Goal: Task Accomplishment & Management: Manage account settings

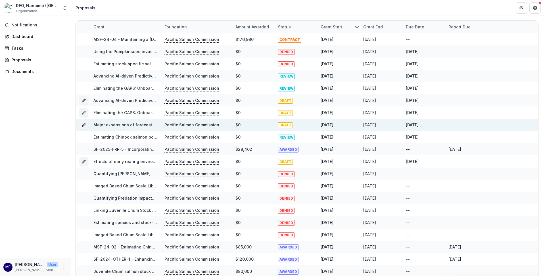
click at [113, 125] on link "Major expansions of forecastR capabilities: On-the-fly integration of user-deve…" at bounding box center [308, 124] width 431 height 5
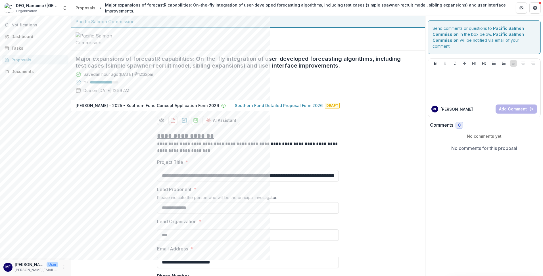
click at [161, 108] on p "[PERSON_NAME] - 2025 - Southern Fund Concept Application Form 2026" at bounding box center [147, 105] width 143 height 6
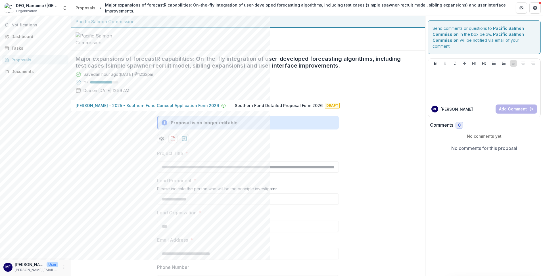
scroll to position [85, 0]
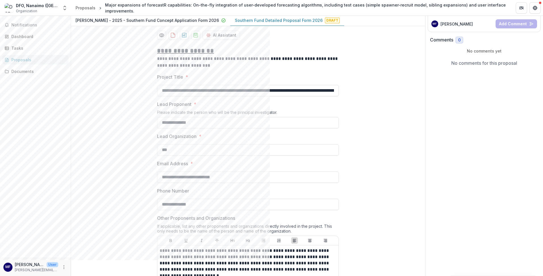
click at [260, 23] on p "Southern Fund Detailed Proposal Form 2026" at bounding box center [279, 20] width 88 height 6
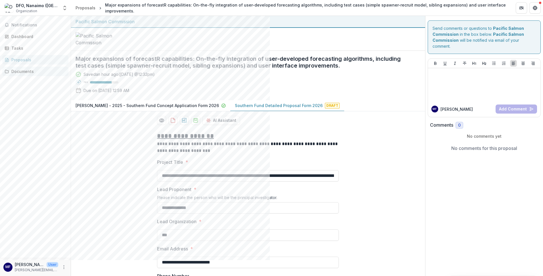
click at [18, 71] on div "Documents" at bounding box center [37, 71] width 53 height 6
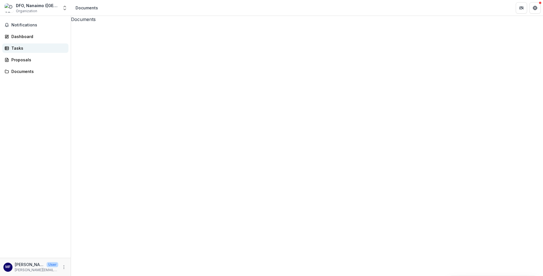
click at [20, 50] on div "Tasks" at bounding box center [37, 48] width 53 height 6
click at [21, 36] on div "Dashboard" at bounding box center [37, 37] width 53 height 6
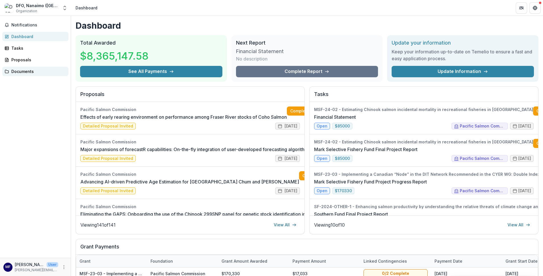
click at [22, 72] on div "Documents" at bounding box center [37, 71] width 53 height 6
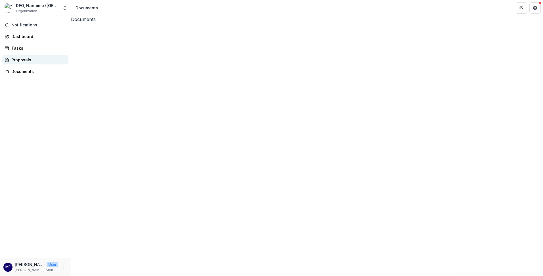
click at [22, 62] on div "Proposals" at bounding box center [37, 60] width 53 height 6
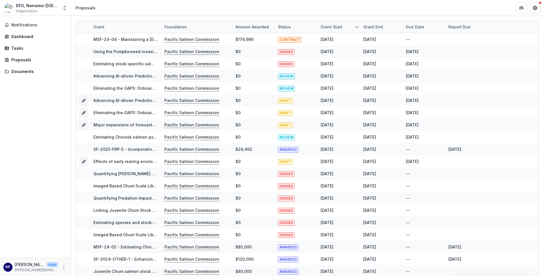
click at [127, 123] on link "Major expansions of forecastR capabilities: On-the-fly integration of user-deve…" at bounding box center [308, 124] width 431 height 5
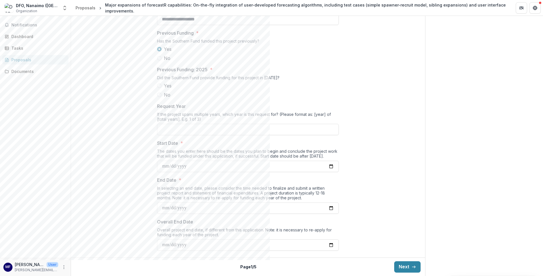
scroll to position [624, 0]
click at [64, 268] on icon "More" at bounding box center [64, 267] width 5 height 5
click at [53, 192] on div "Notifications Dashboard Tasks Proposals Documents" at bounding box center [35, 137] width 71 height 242
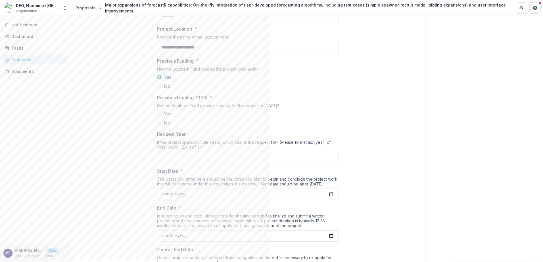
scroll to position [638, 0]
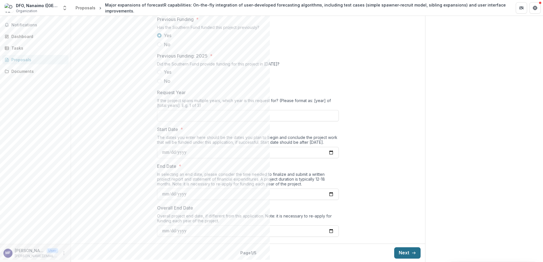
click at [402, 252] on button "Next" at bounding box center [407, 253] width 26 height 11
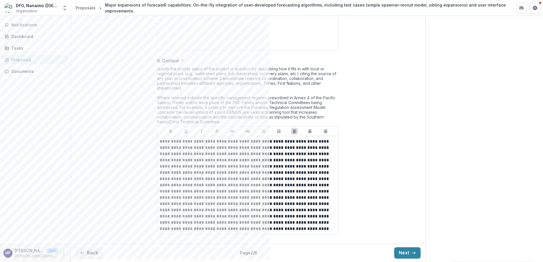
scroll to position [839, 0]
click at [408, 252] on button "Next" at bounding box center [407, 253] width 26 height 11
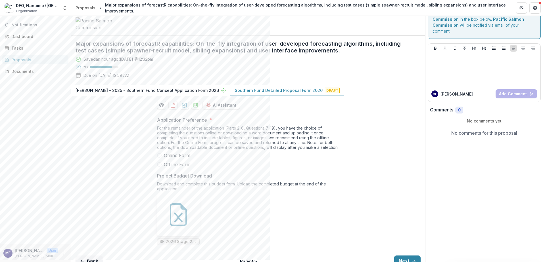
scroll to position [67, 0]
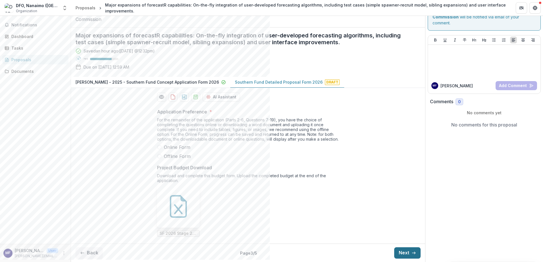
click at [399, 252] on button "Next" at bounding box center [407, 253] width 26 height 11
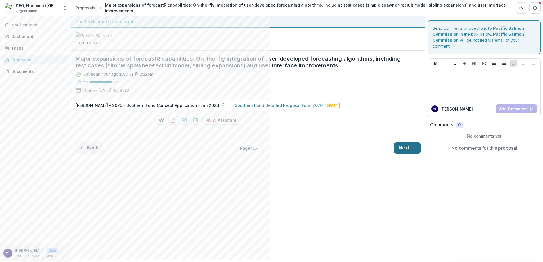
scroll to position [0, 0]
click at [404, 154] on button "Next" at bounding box center [407, 148] width 26 height 11
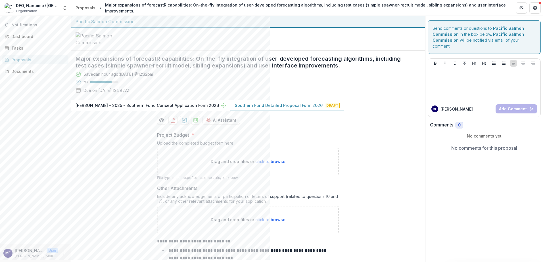
click at [170, 108] on p "[PERSON_NAME] - 2025 - Southern Fund Concept Application Form 2026" at bounding box center [147, 105] width 143 height 6
click at [238, 108] on p "Southern Fund Detailed Proposal Form 2026" at bounding box center [279, 105] width 88 height 6
click at [63, 255] on icon "More" at bounding box center [64, 253] width 5 height 5
click at [77, 241] on icon at bounding box center [76, 241] width 5 height 5
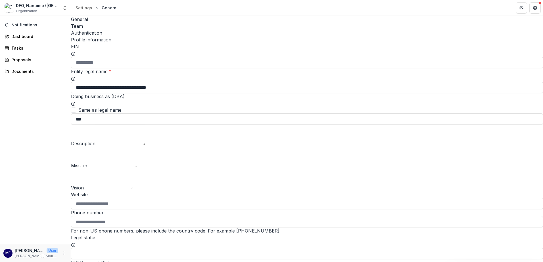
click at [108, 23] on div "Team" at bounding box center [307, 26] width 472 height 7
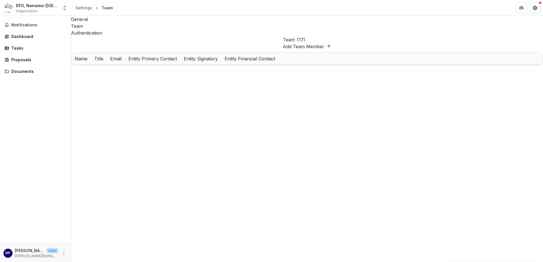
click at [331, 43] on button "Add Team Member" at bounding box center [307, 46] width 48 height 7
type input "*"
click at [331, 43] on button "Add Team Member" at bounding box center [307, 46] width 48 height 7
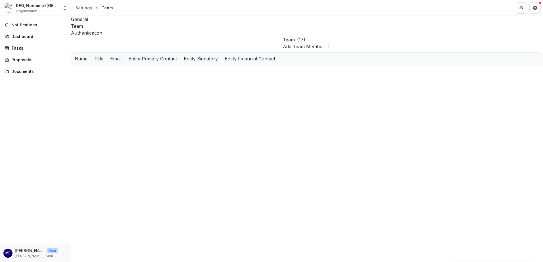
type input "**********"
paste input "**********"
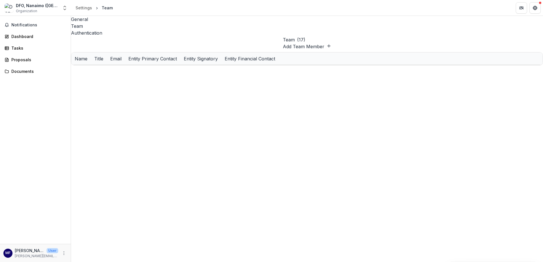
type input "**********"
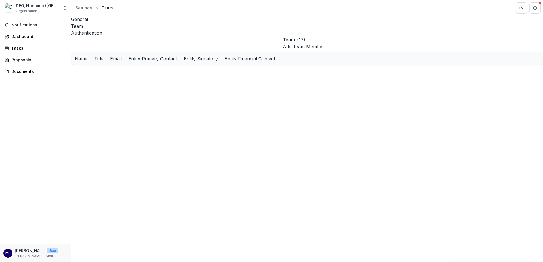
click at [80, 23] on div "General" at bounding box center [307, 19] width 472 height 7
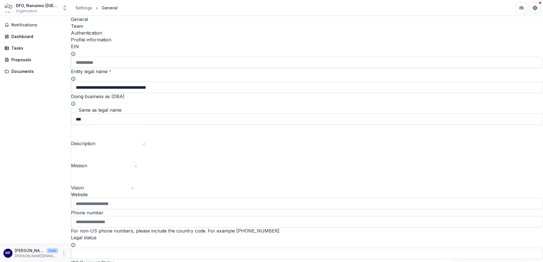
click at [103, 23] on div "Team" at bounding box center [307, 26] width 472 height 7
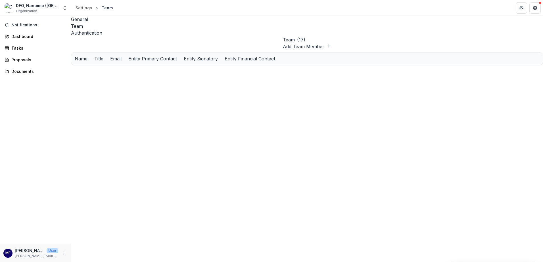
click at [124, 30] on div "Authentication" at bounding box center [307, 33] width 472 height 7
